Goal: Task Accomplishment & Management: Manage account settings

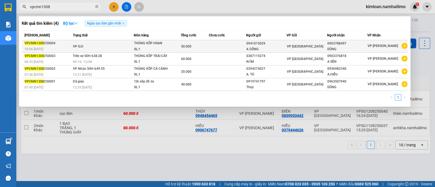
type input "vpcmn1308"
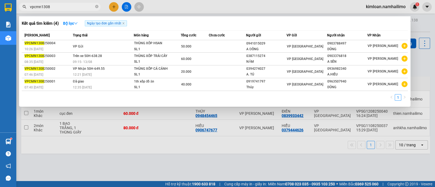
click at [155, 43] on div "THÙNG XỐP HSAN" at bounding box center [154, 43] width 41 height 6
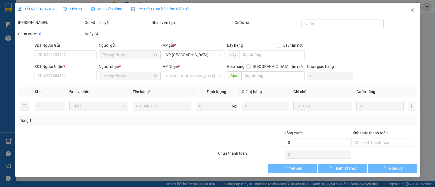
type input "0941015029"
type input "0903788497"
type input "50.000"
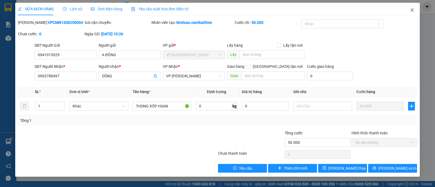
click at [413, 6] on span "Close" at bounding box center [411, 10] width 15 height 15
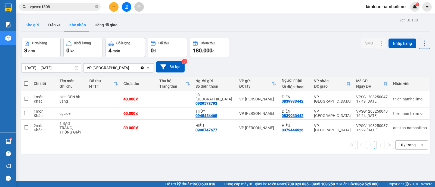
click at [29, 24] on button "Kho gửi" at bounding box center [32, 24] width 22 height 13
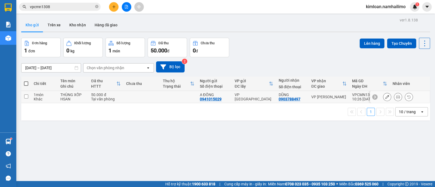
click at [24, 96] on td at bounding box center [26, 97] width 10 height 12
click at [366, 45] on button "Lên hàng" at bounding box center [372, 44] width 25 height 10
click at [27, 99] on td at bounding box center [26, 97] width 10 height 12
checkbox input "true"
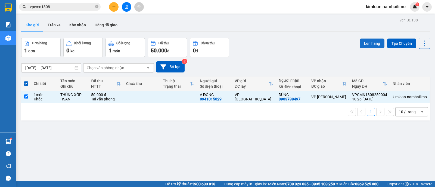
click at [368, 43] on button "Lên hàng" at bounding box center [372, 44] width 25 height 10
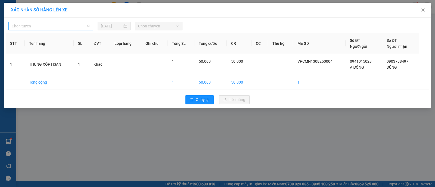
click at [57, 24] on span "Chọn tuyến" at bounding box center [51, 26] width 78 height 8
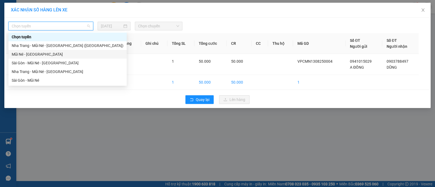
click at [44, 56] on div "Mũi Né - [GEOGRAPHIC_DATA]" at bounding box center [68, 54] width 112 height 6
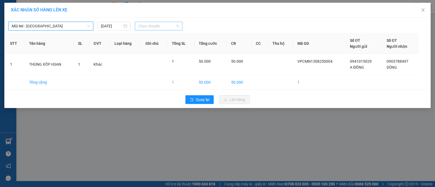
click at [154, 24] on span "Chọn chuyến" at bounding box center [158, 26] width 41 height 8
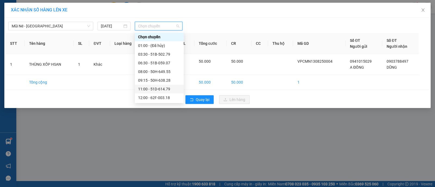
click at [152, 90] on div "11:00 - 51D-614.79" at bounding box center [159, 89] width 42 height 6
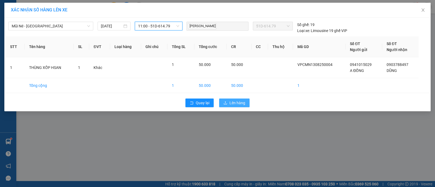
click at [243, 104] on span "Lên hàng" at bounding box center [237, 103] width 16 height 6
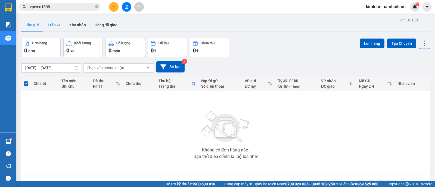
click at [53, 25] on button "Trên xe" at bounding box center [54, 24] width 22 height 13
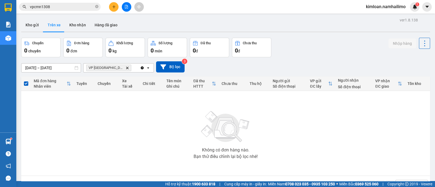
click at [113, 68] on span "VP chợ Mũi Né Delete" at bounding box center [108, 68] width 45 height 7
click at [126, 66] on icon "Delete" at bounding box center [127, 67] width 3 height 3
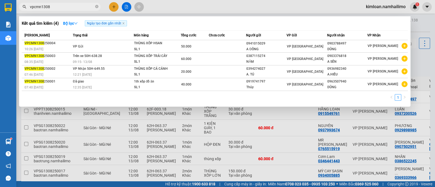
click at [73, 8] on input "vpcmn1308" at bounding box center [62, 7] width 64 height 6
click at [96, 8] on icon "close-circle" at bounding box center [96, 6] width 3 height 3
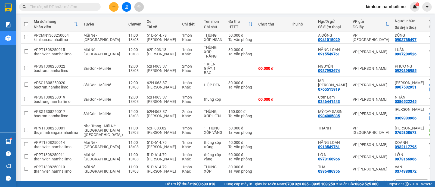
scroll to position [68, 0]
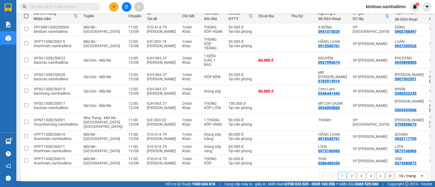
click at [64, 9] on input "text" at bounding box center [62, 7] width 64 height 6
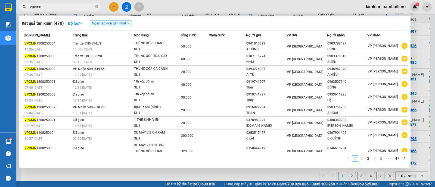
click at [64, 6] on input "vpcmn" at bounding box center [62, 7] width 64 height 6
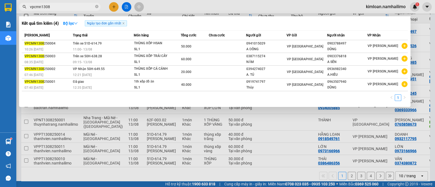
type input "vpcmn1308"
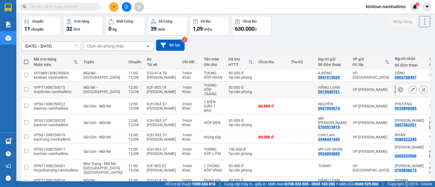
scroll to position [0, 0]
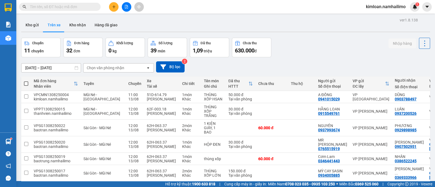
click at [121, 68] on div "Chọn văn phòng nhận" at bounding box center [106, 67] width 38 height 5
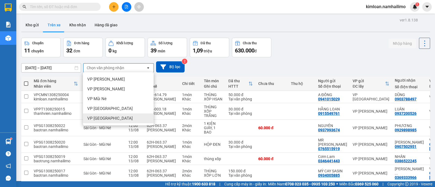
click at [118, 118] on div "VP [GEOGRAPHIC_DATA]" at bounding box center [118, 119] width 71 height 10
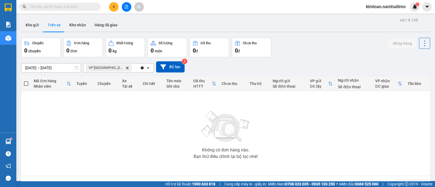
click at [117, 68] on span "VP chợ Mũi Né Delete" at bounding box center [108, 68] width 45 height 7
click at [126, 68] on icon "Delete" at bounding box center [127, 67] width 3 height 3
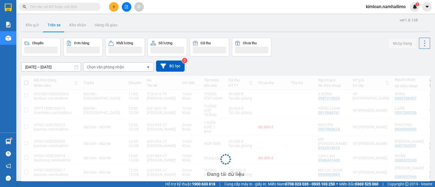
click at [115, 67] on div "Chọn văn phòng nhận" at bounding box center [106, 66] width 38 height 5
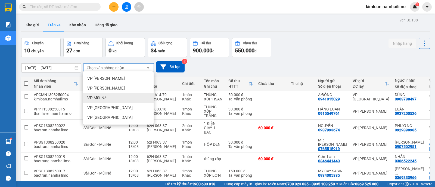
click at [105, 98] on span "VP Mũi Né" at bounding box center [96, 97] width 19 height 5
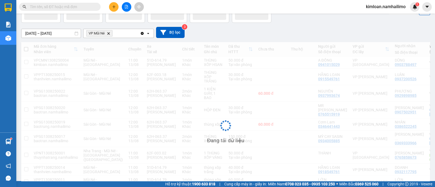
scroll to position [25, 0]
